Goal: Task Accomplishment & Management: Manage account settings

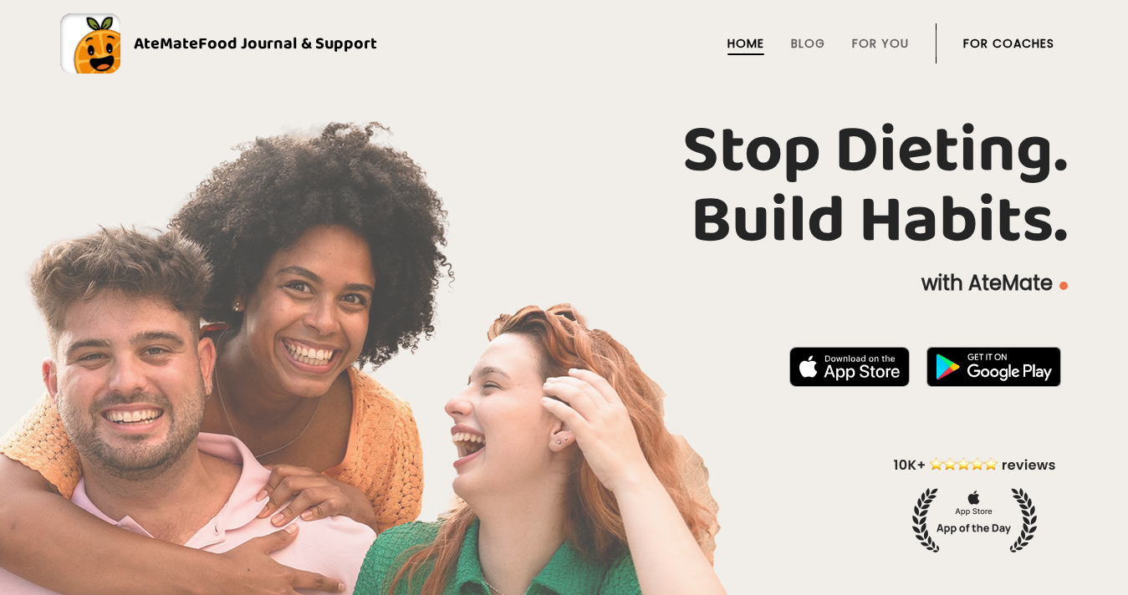
click at [985, 42] on link "For Coaches" at bounding box center [1008, 43] width 91 height 13
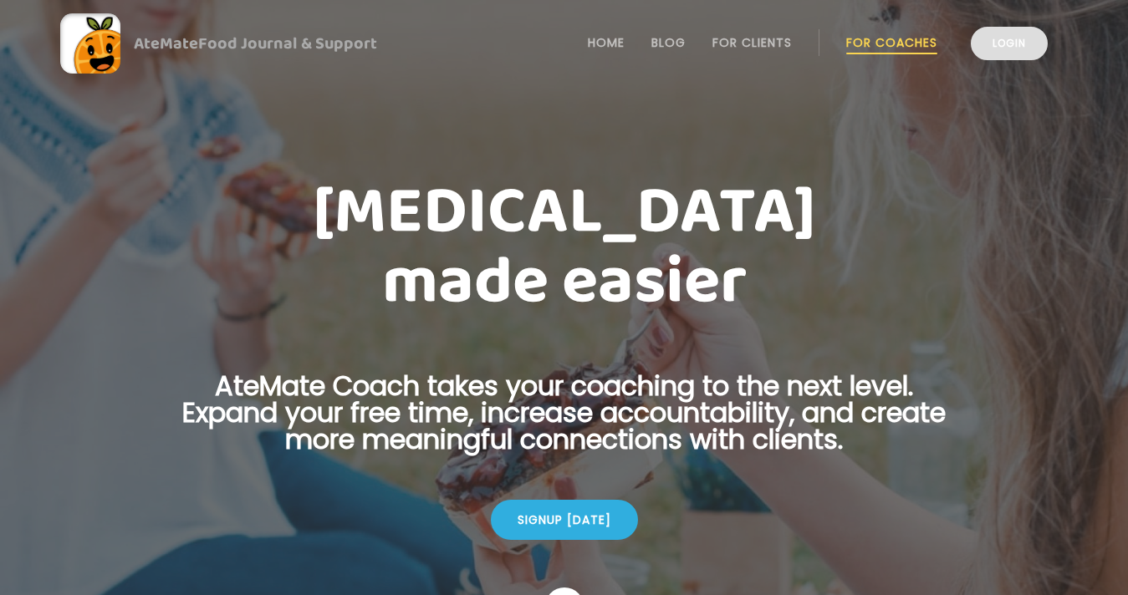
click at [978, 44] on link "Login" at bounding box center [1009, 43] width 77 height 33
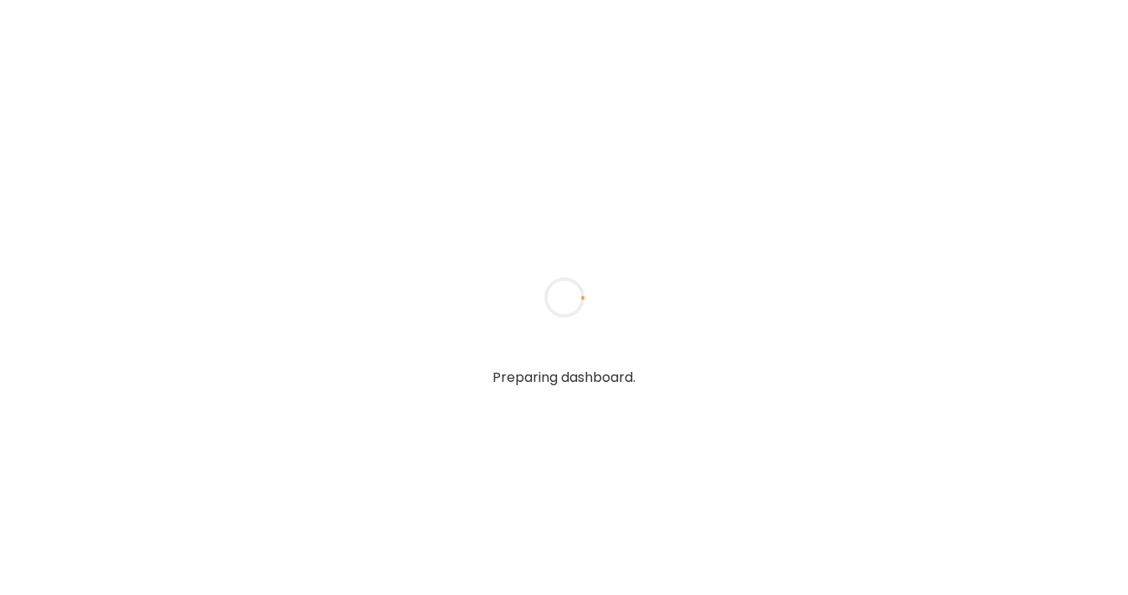
type input "**********"
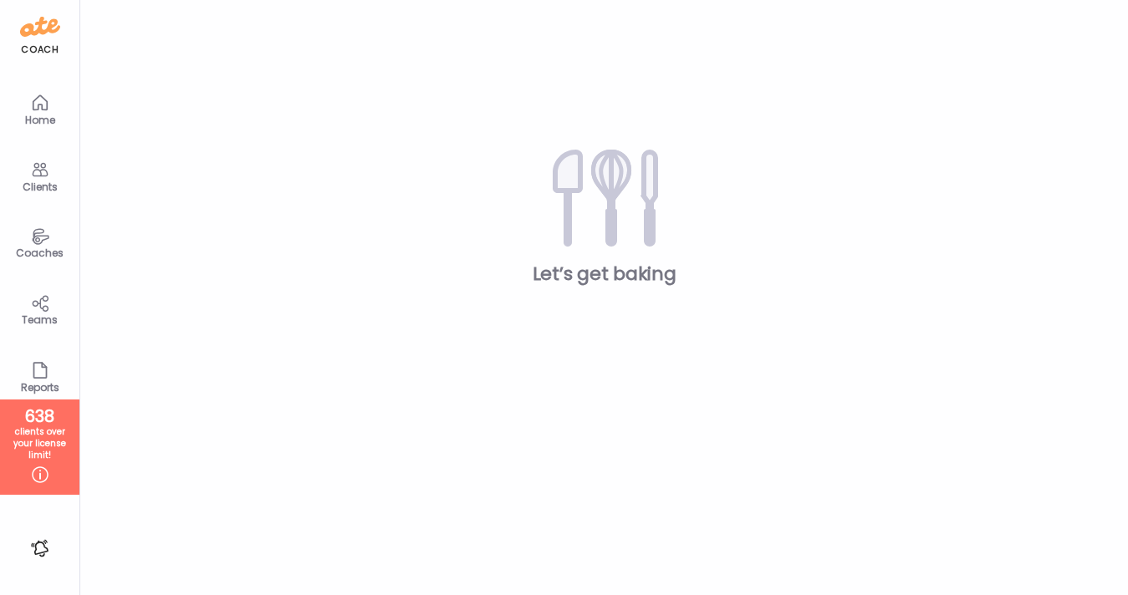
type input "**********"
click at [30, 231] on icon at bounding box center [40, 236] width 20 height 19
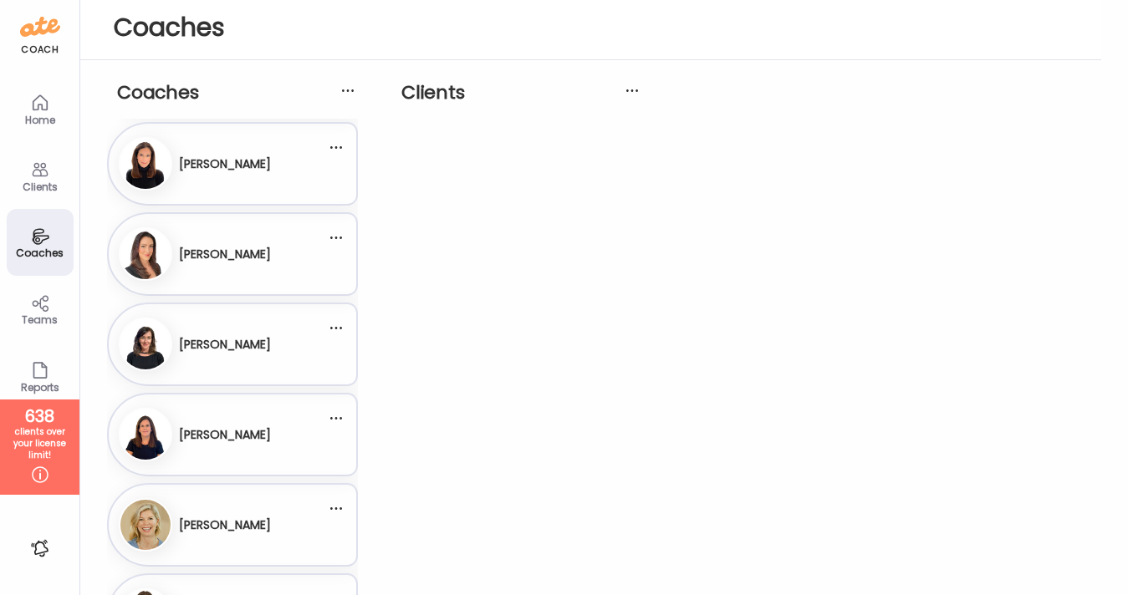
scroll to position [846, 0]
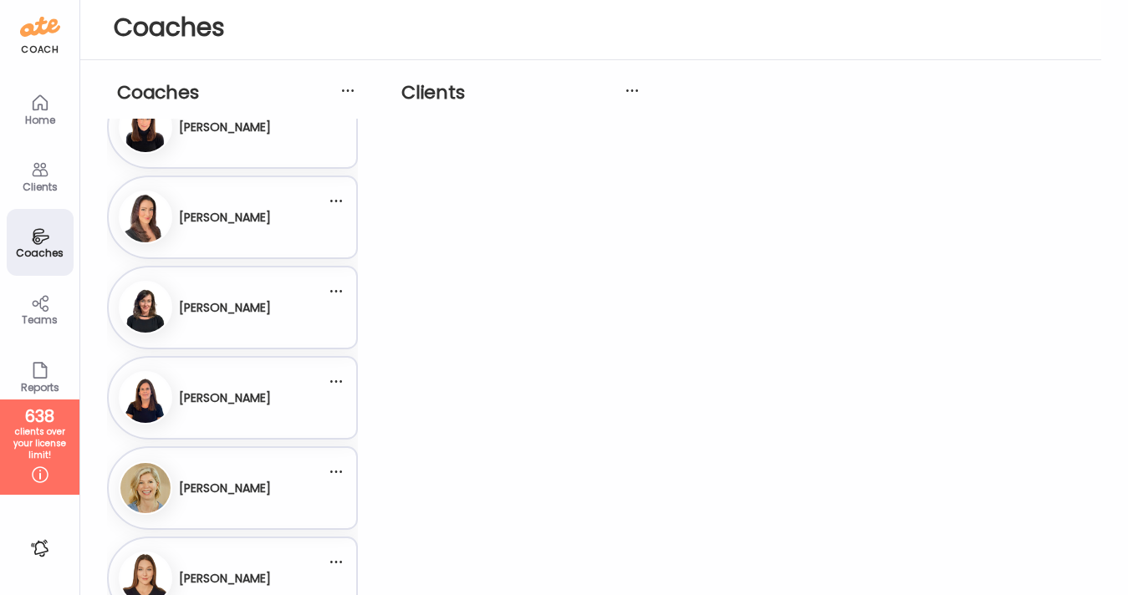
click at [247, 404] on h3 "[PERSON_NAME]" at bounding box center [225, 399] width 92 height 18
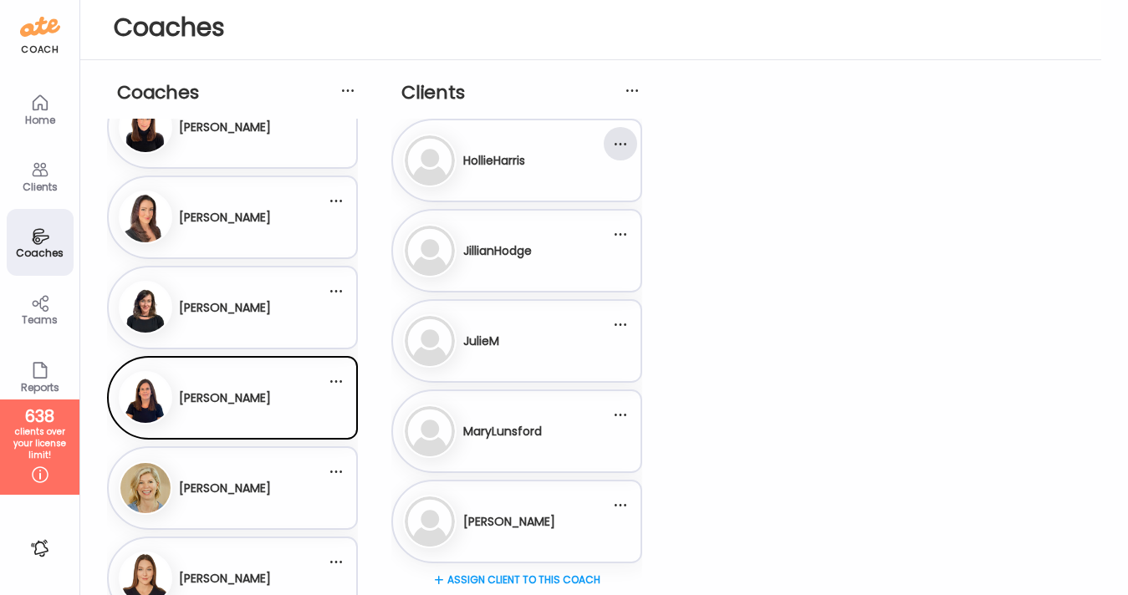
click at [621, 141] on div at bounding box center [620, 143] width 33 height 33
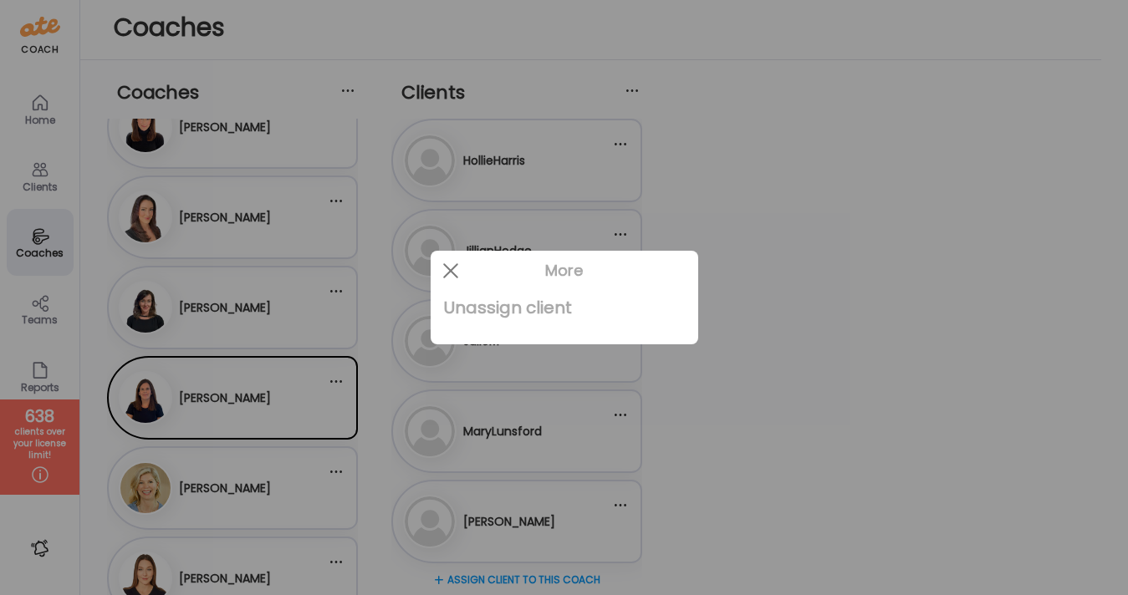
click at [540, 302] on div "Unassign client" at bounding box center [564, 307] width 241 height 33
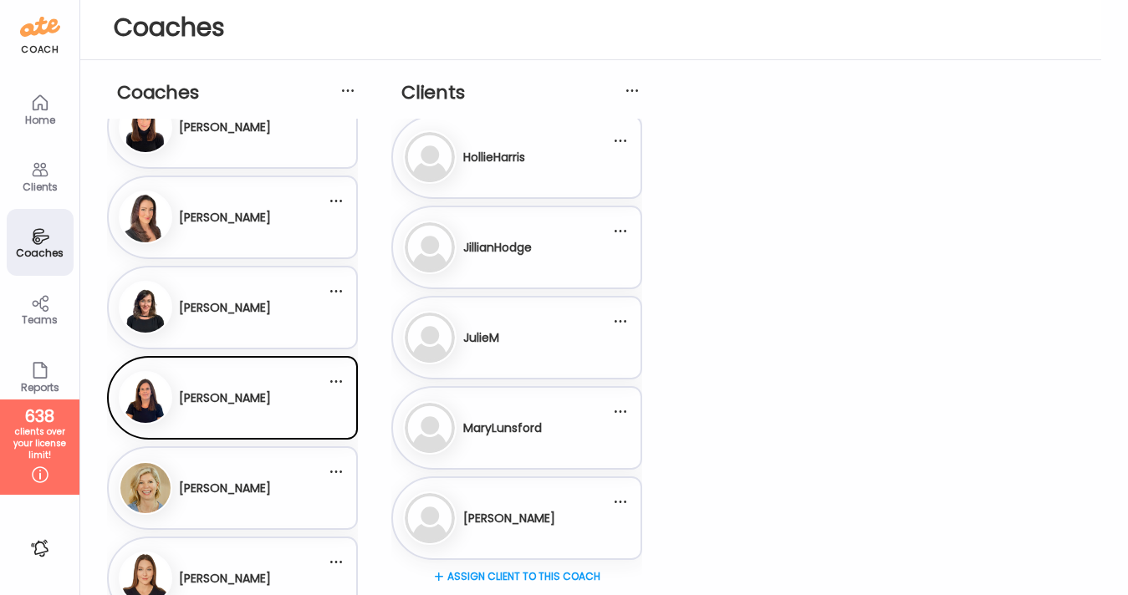
scroll to position [0, 0]
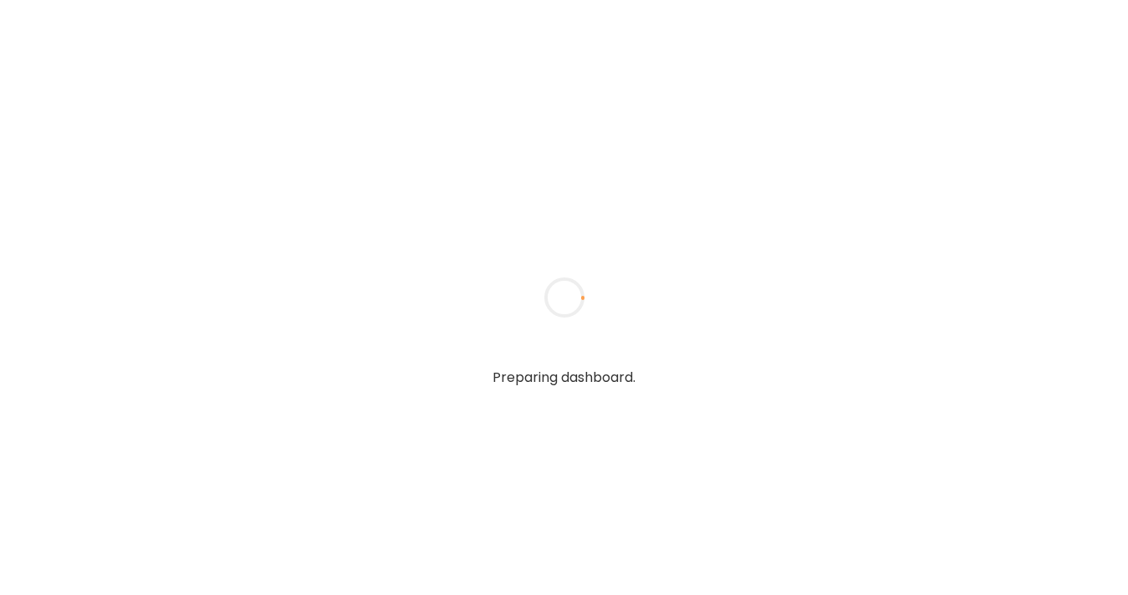
type input "**********"
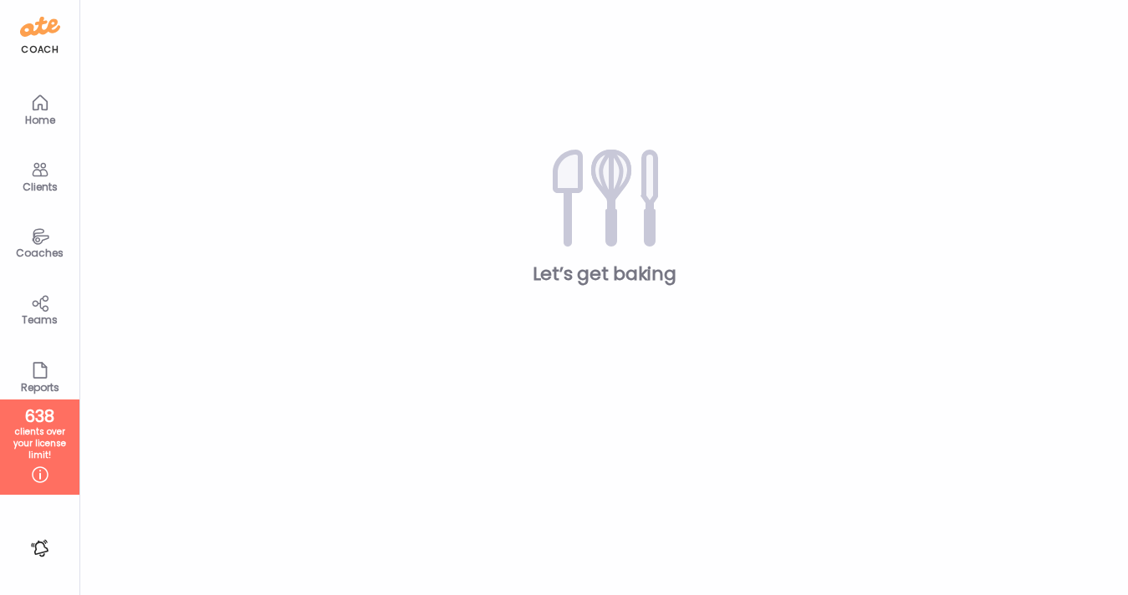
type input "**********"
click at [33, 239] on icon at bounding box center [40, 236] width 20 height 19
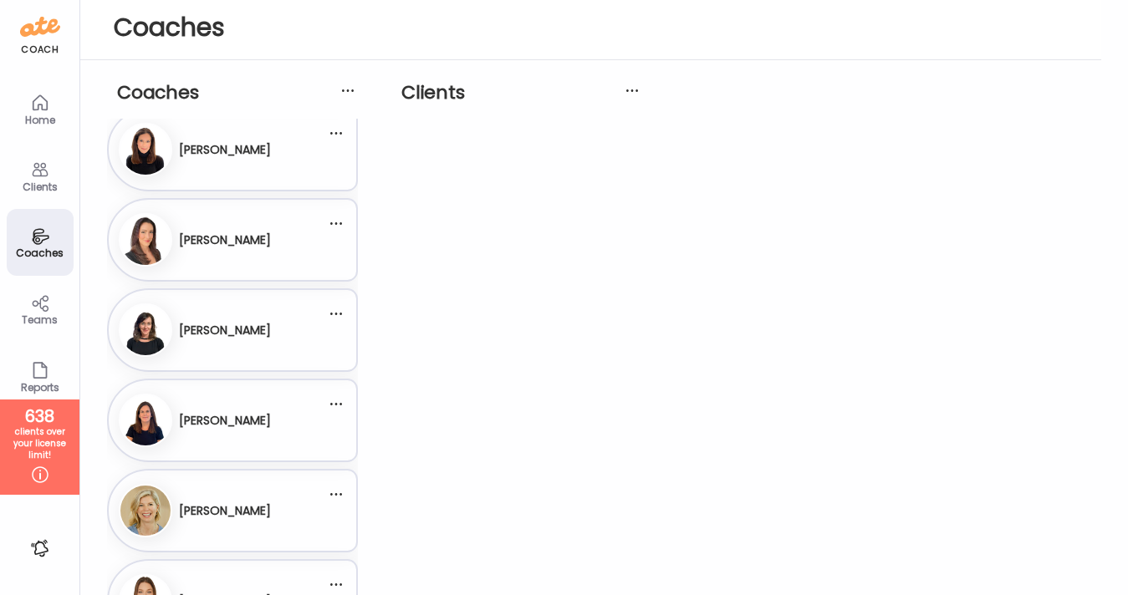
scroll to position [839, 0]
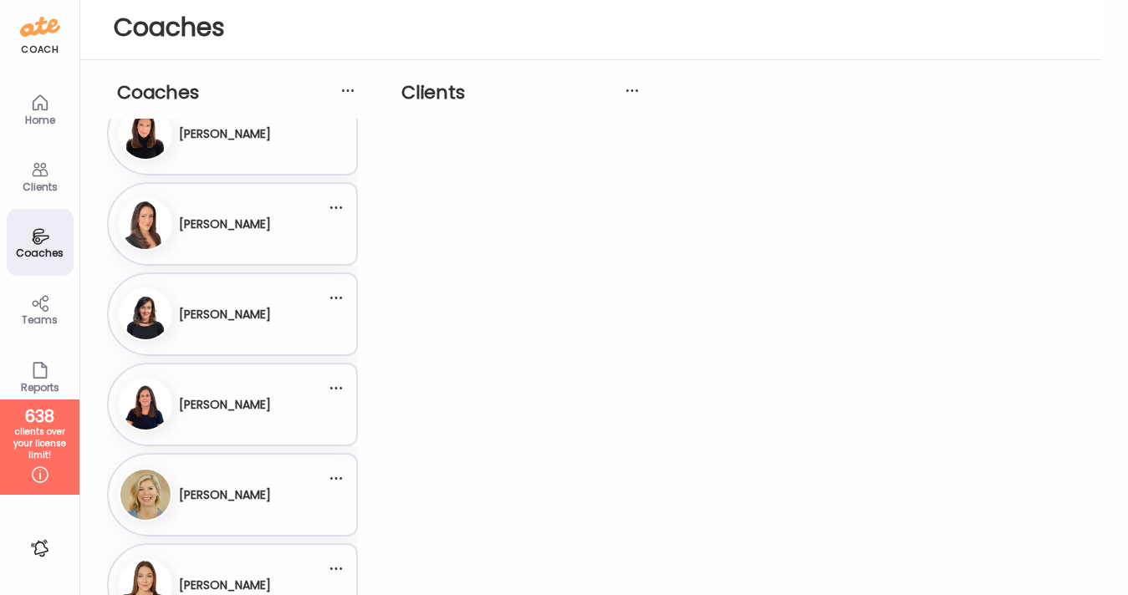
click at [220, 394] on div "[PERSON_NAME]" at bounding box center [225, 405] width 92 height 41
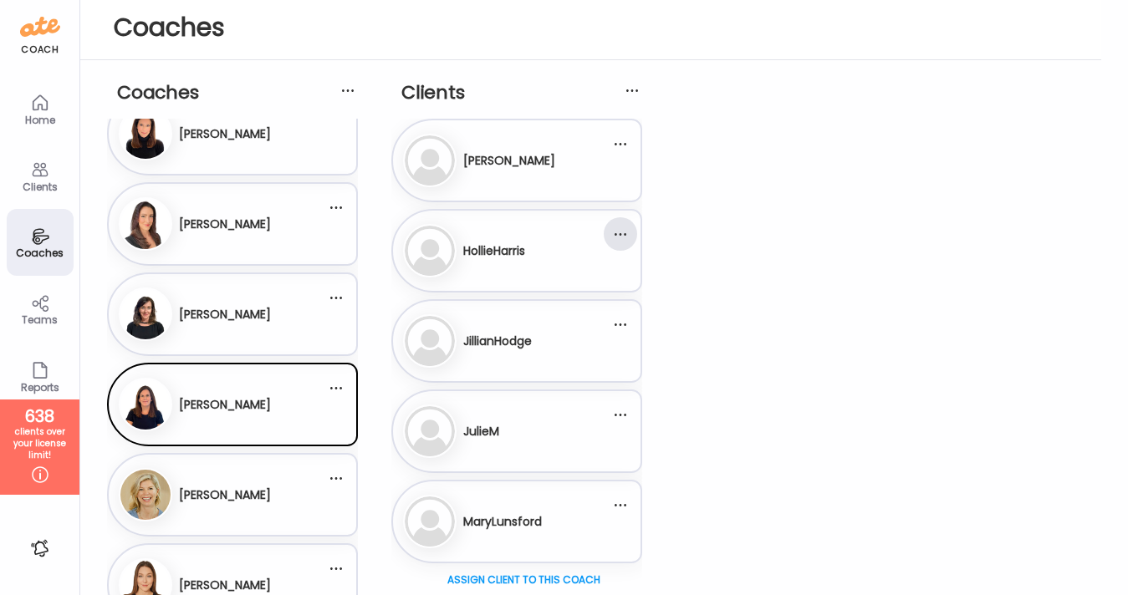
scroll to position [3, 0]
click at [621, 229] on div at bounding box center [620, 230] width 33 height 33
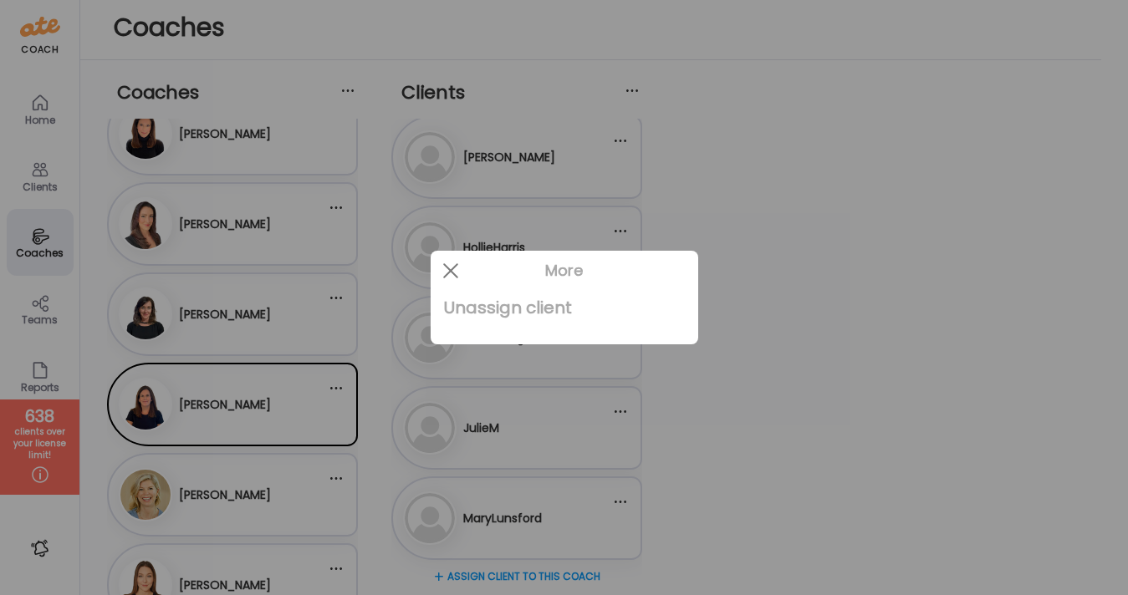
click at [530, 305] on div "Unassign client" at bounding box center [564, 307] width 241 height 33
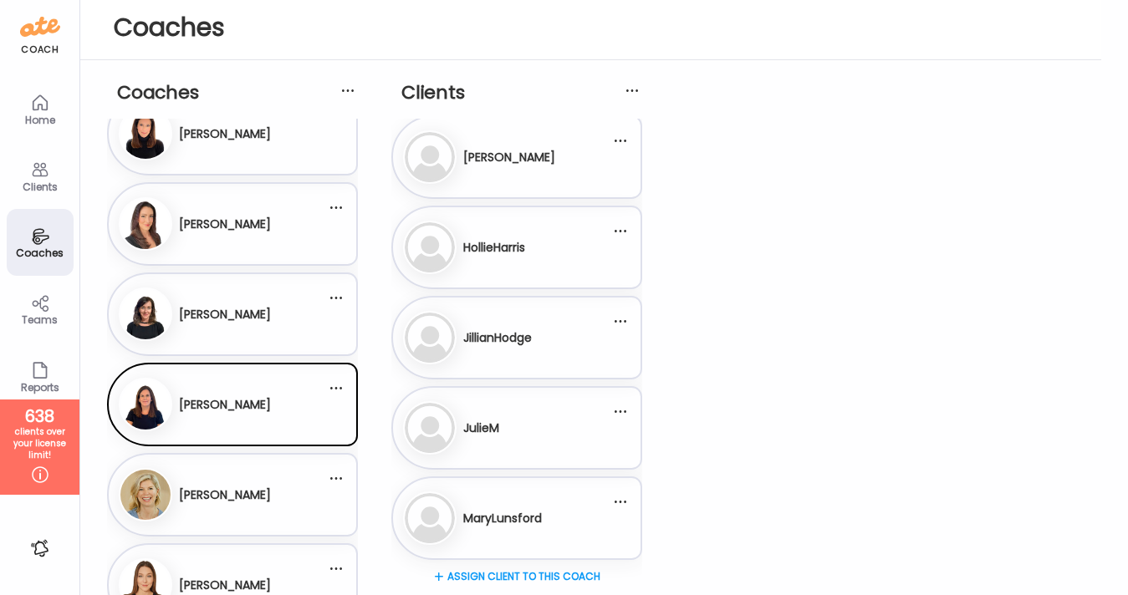
scroll to position [0, 0]
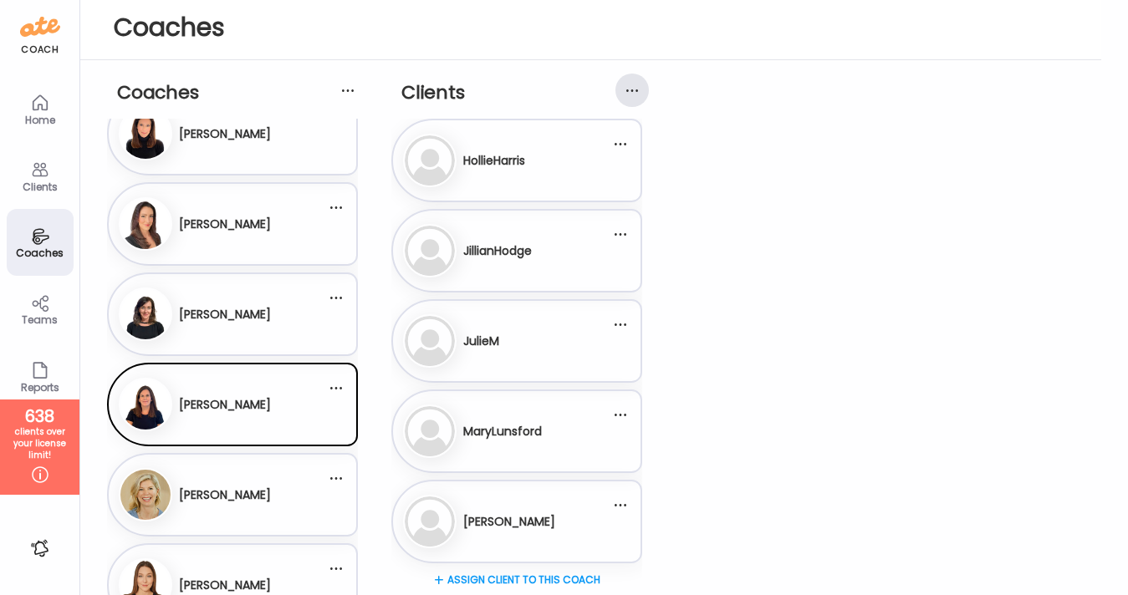
click at [627, 95] on div at bounding box center [631, 90] width 33 height 33
click at [625, 145] on div at bounding box center [620, 143] width 33 height 33
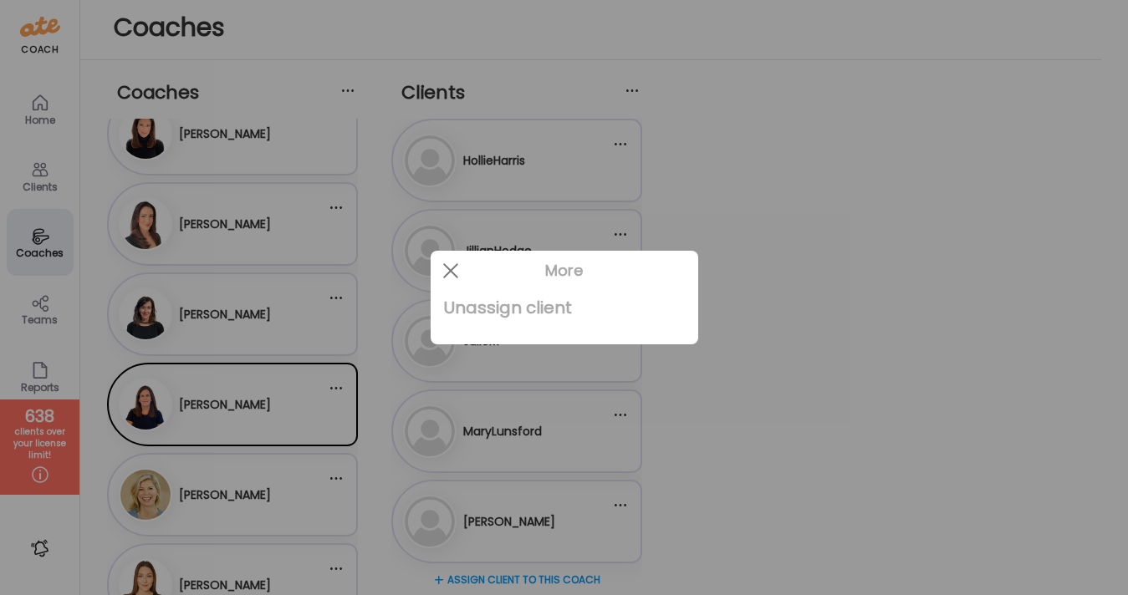
click at [524, 307] on div "Unassign client" at bounding box center [564, 307] width 241 height 33
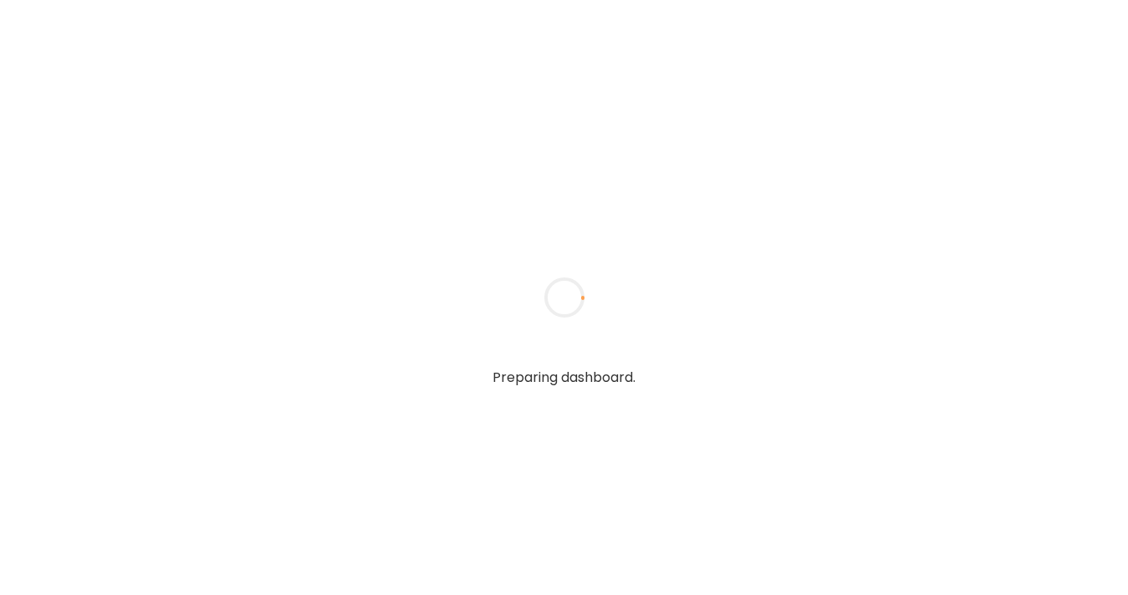
type input "**********"
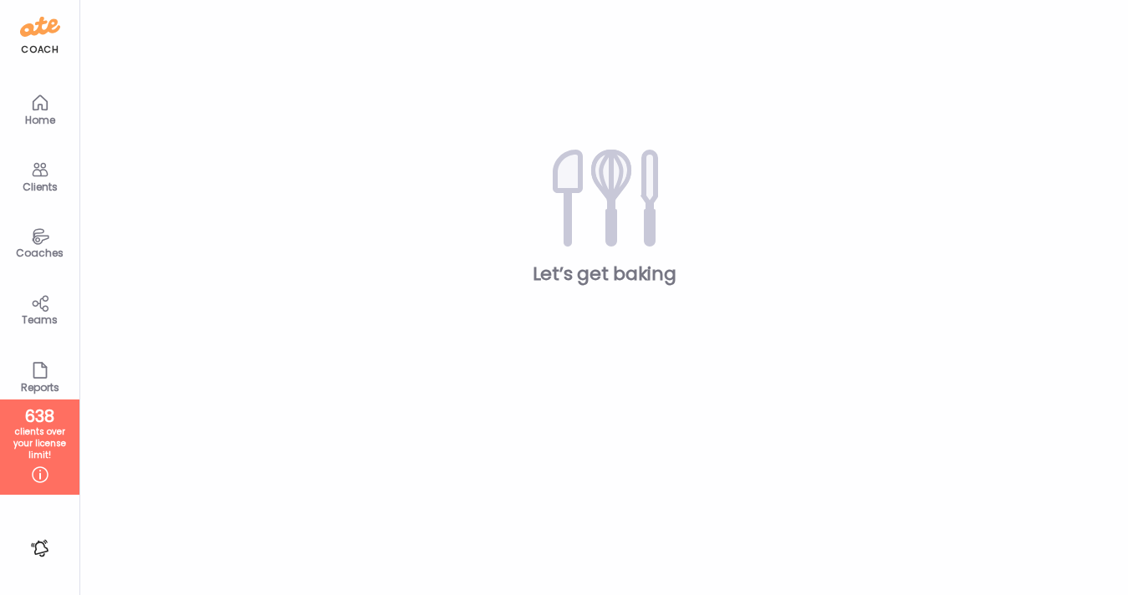
type input "**********"
click at [20, 235] on div "Coaches" at bounding box center [40, 242] width 67 height 67
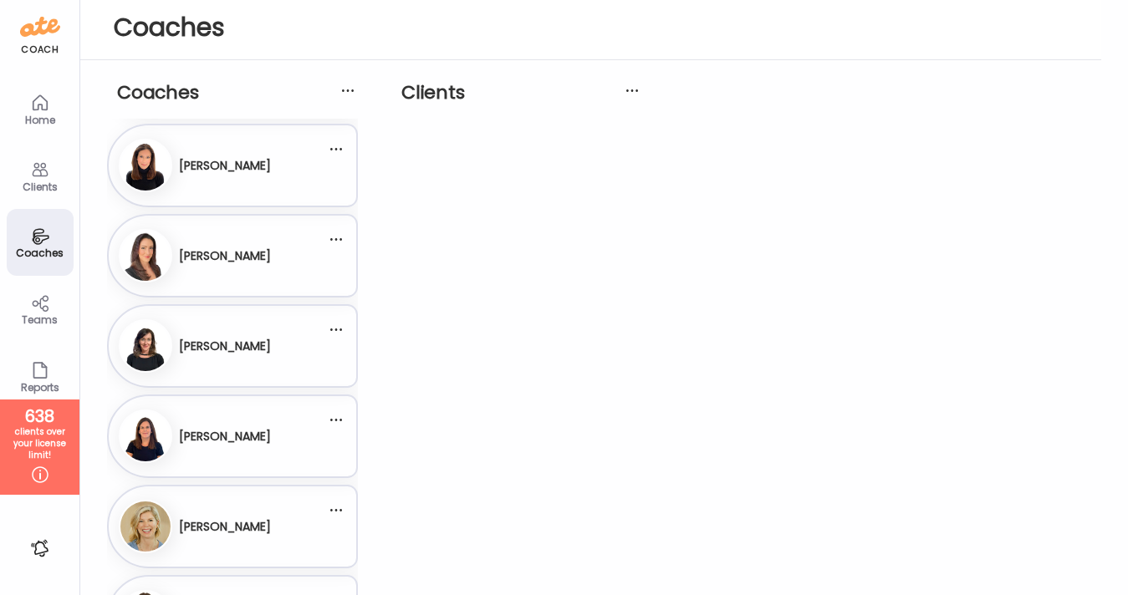
scroll to position [923, 0]
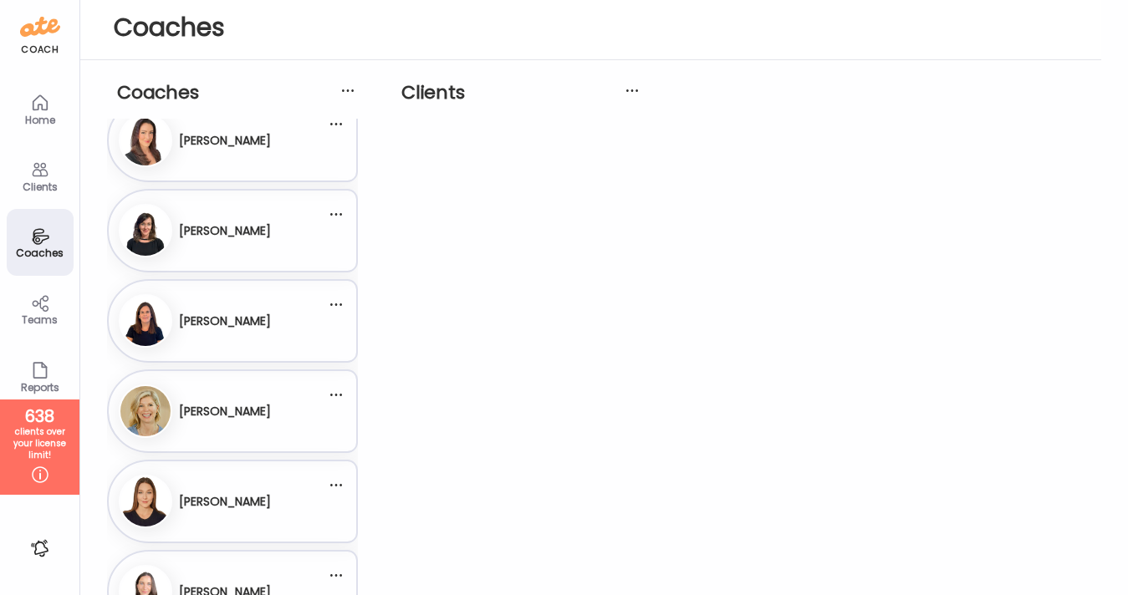
click at [243, 320] on h3 "[PERSON_NAME]" at bounding box center [225, 322] width 92 height 18
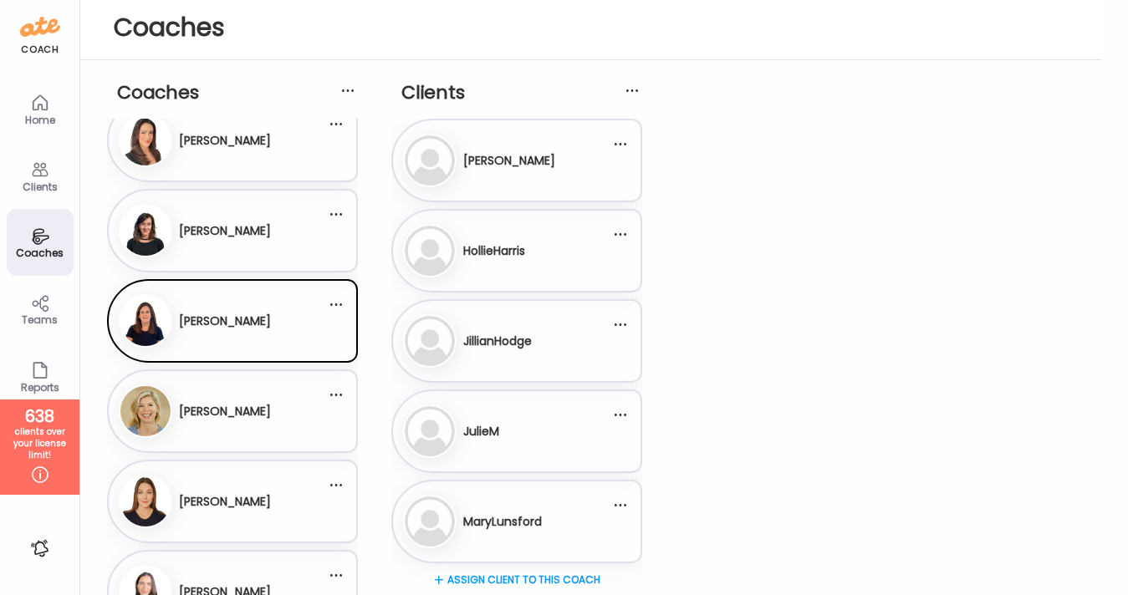
scroll to position [3, 0]
click at [619, 229] on div at bounding box center [620, 230] width 33 height 33
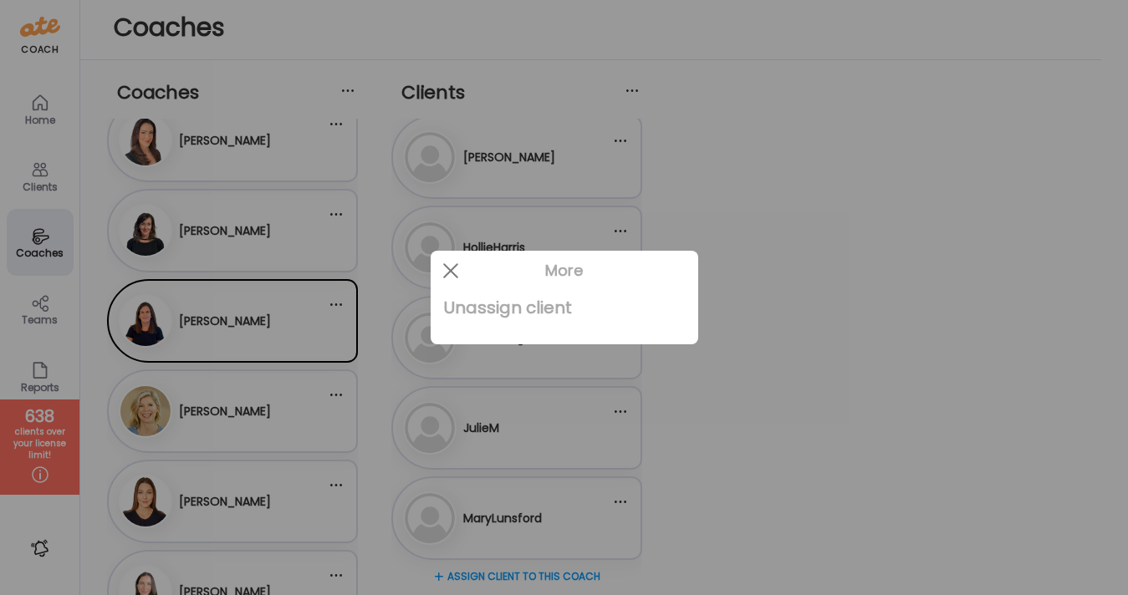
click at [540, 306] on div "Unassign client" at bounding box center [564, 307] width 241 height 33
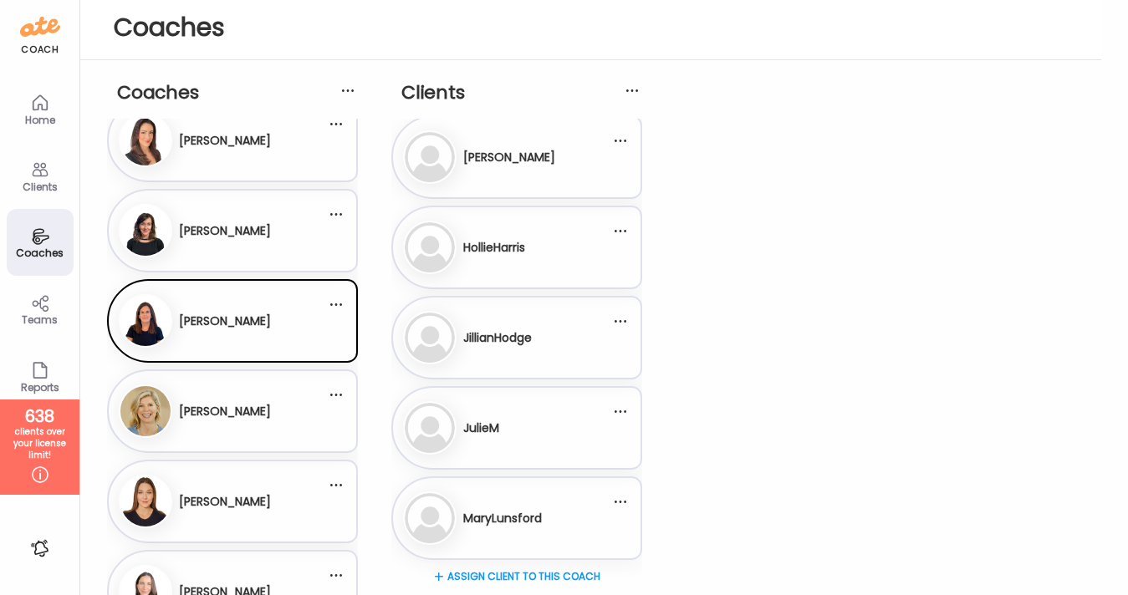
scroll to position [0, 0]
